Goal: Task Accomplishment & Management: Manage account settings

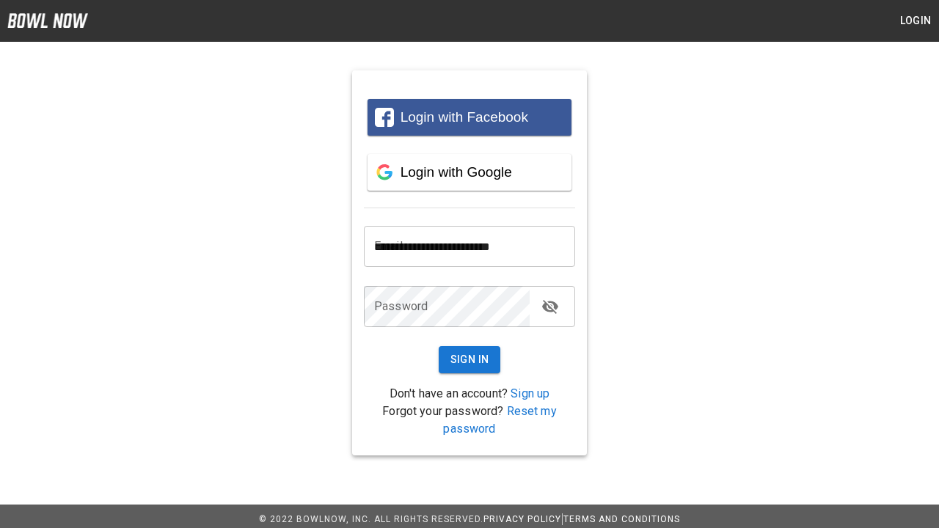
type input "**********"
click at [469, 359] on button "Sign In" at bounding box center [470, 359] width 62 height 27
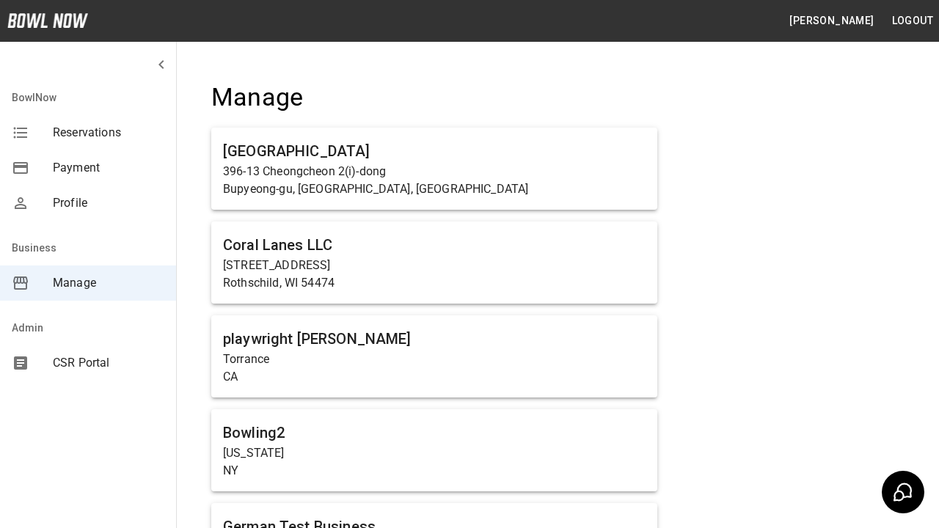
click at [88, 283] on span "Manage" at bounding box center [109, 283] width 112 height 18
